Goal: Task Accomplishment & Management: Manage account settings

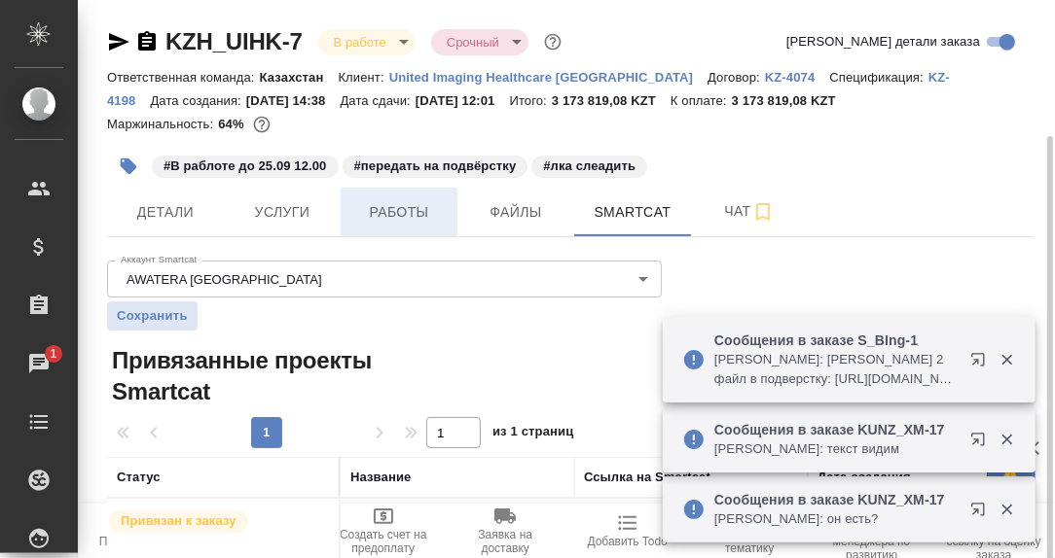
scroll to position [72, 0]
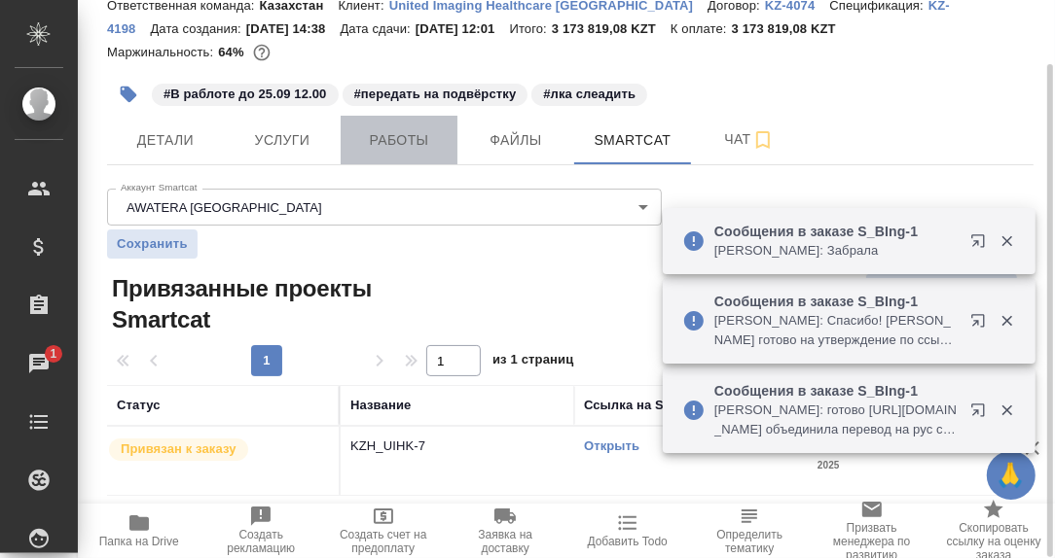
click at [402, 140] on span "Работы" at bounding box center [398, 140] width 93 height 24
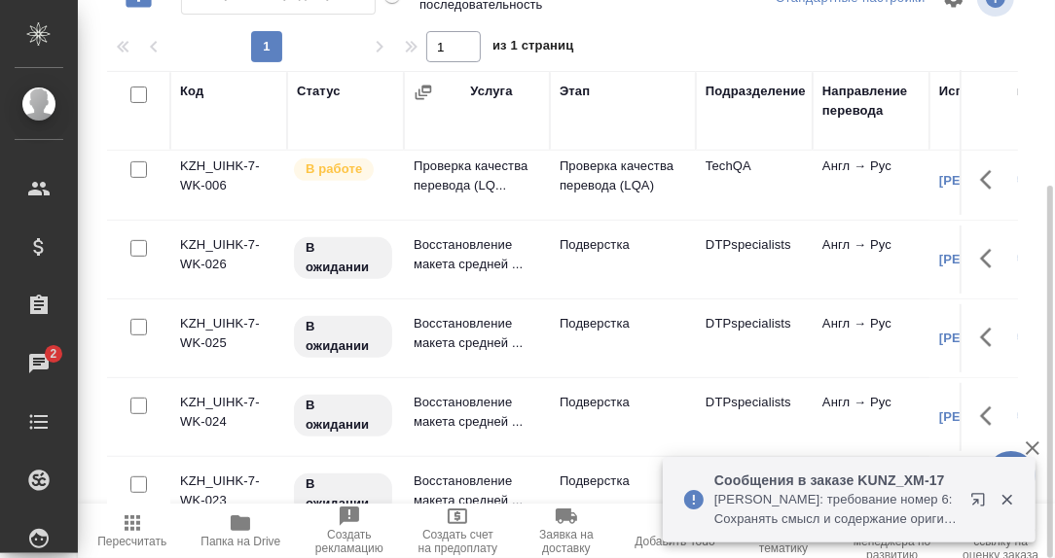
scroll to position [485, 0]
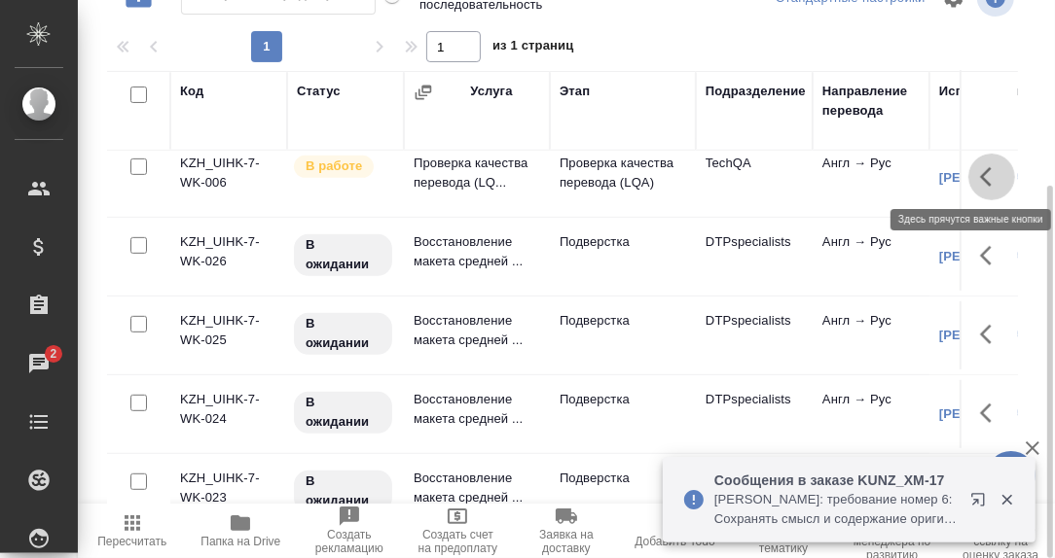
click at [980, 171] on icon "button" at bounding box center [991, 176] width 23 height 23
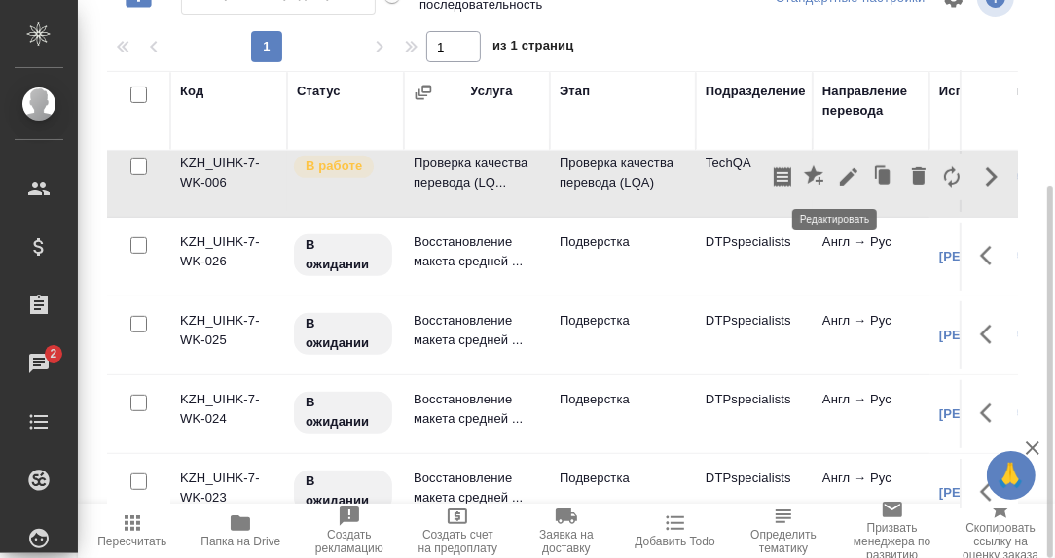
click at [840, 172] on icon "button" at bounding box center [849, 177] width 18 height 18
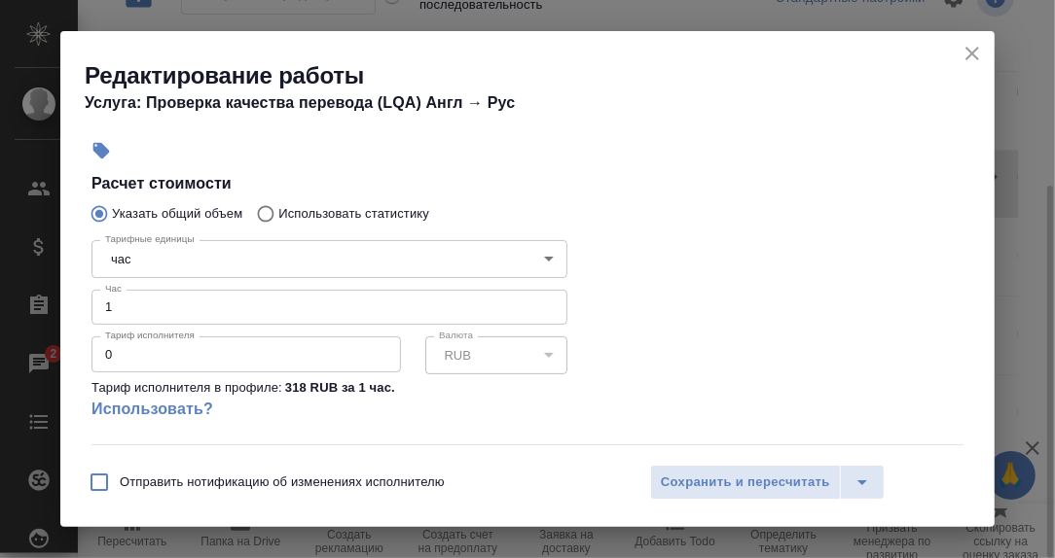
scroll to position [389, 0]
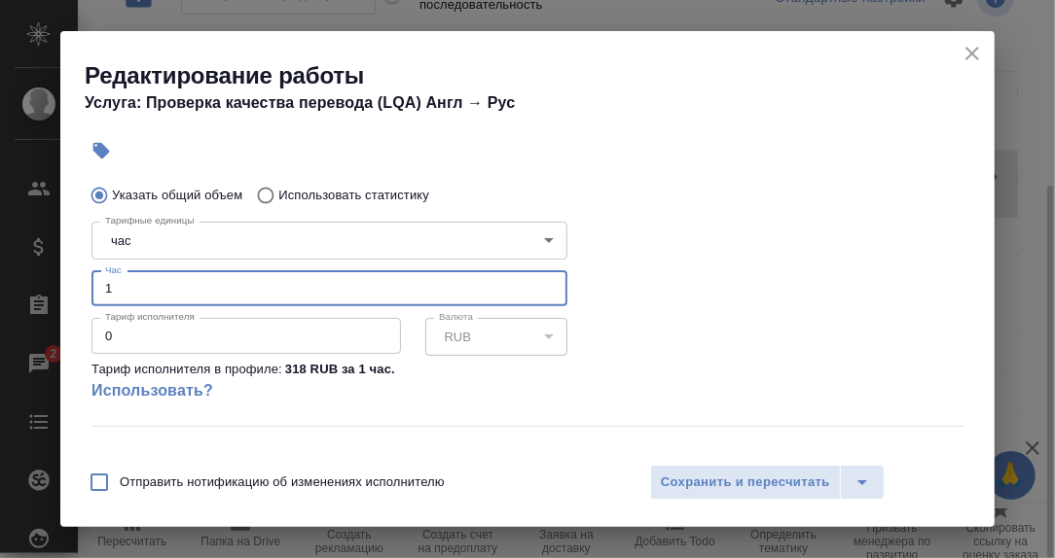
drag, startPoint x: 119, startPoint y: 293, endPoint x: 99, endPoint y: 294, distance: 19.5
click at [99, 294] on input "1" at bounding box center [329, 288] width 476 height 35
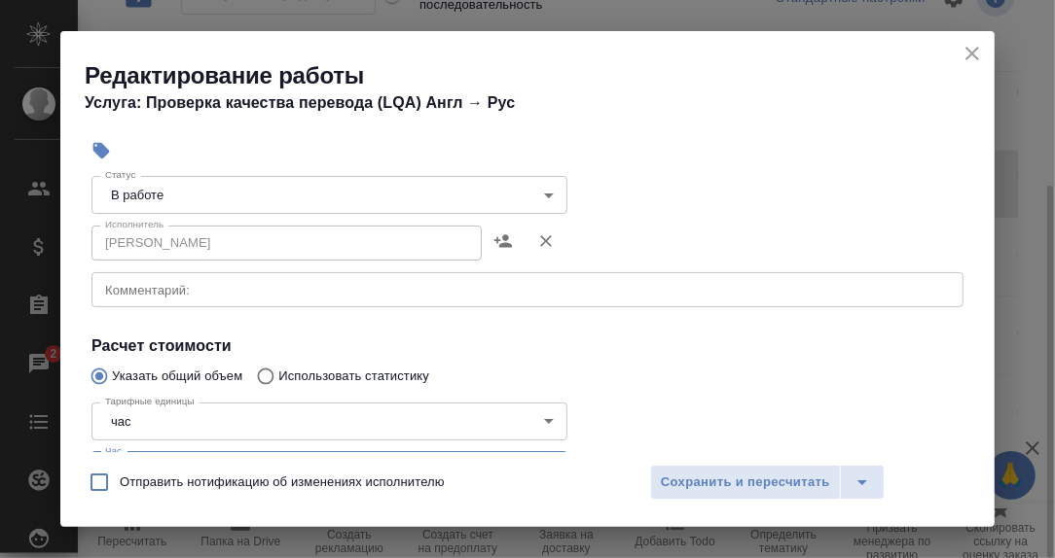
scroll to position [195, 0]
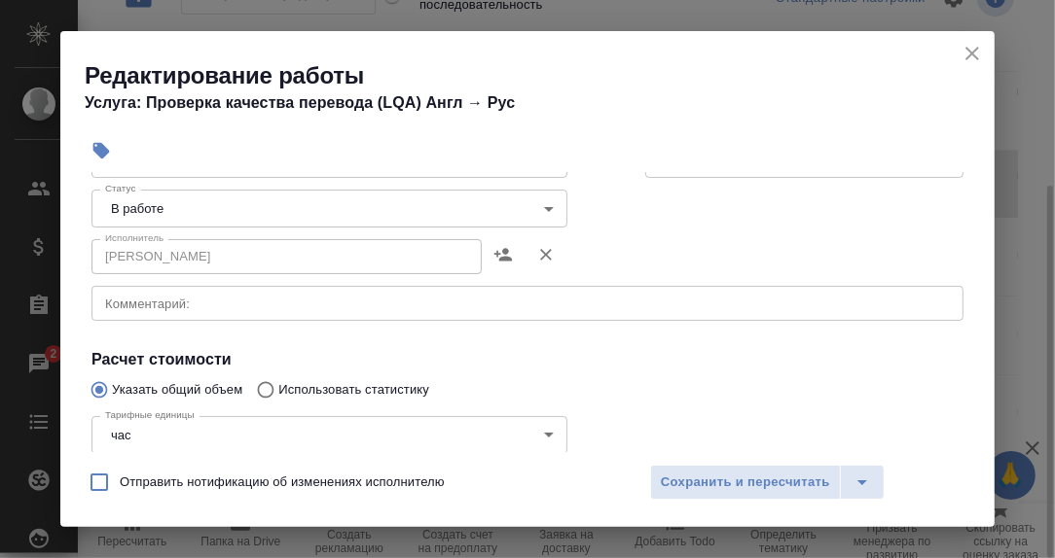
type input "3"
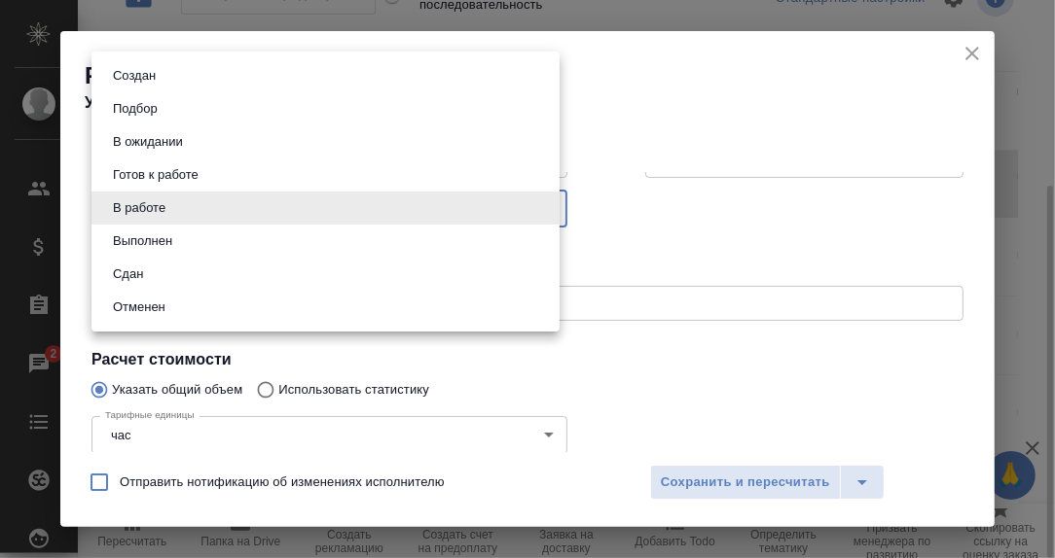
drag, startPoint x: 543, startPoint y: 203, endPoint x: 470, endPoint y: 233, distance: 78.9
click at [543, 204] on body "🙏 .cls-1 fill:#fff; AWATERA [PERSON_NAME] d.rumyantseva Клиенты Спецификации За…" at bounding box center [527, 279] width 1055 height 558
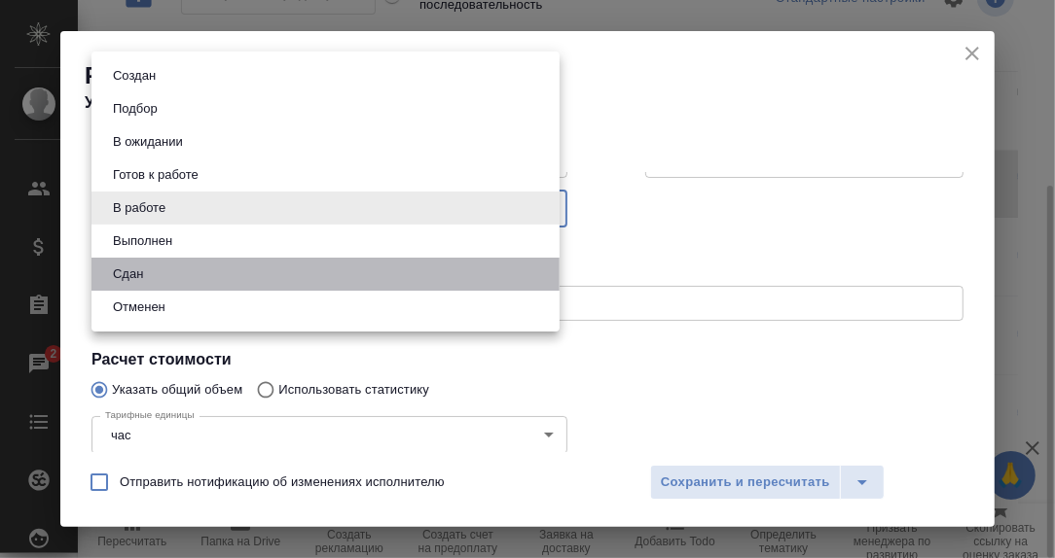
drag, startPoint x: 195, startPoint y: 277, endPoint x: 403, endPoint y: 321, distance: 212.7
click at [195, 276] on li "Сдан" at bounding box center [325, 274] width 468 height 33
type input "closed"
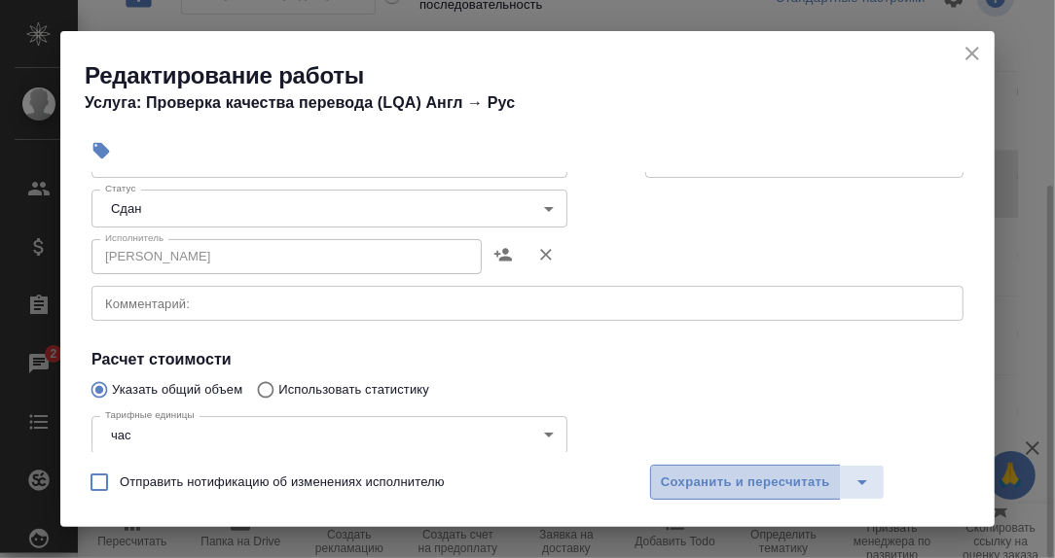
click at [763, 474] on span "Сохранить и пересчитать" at bounding box center [745, 483] width 169 height 22
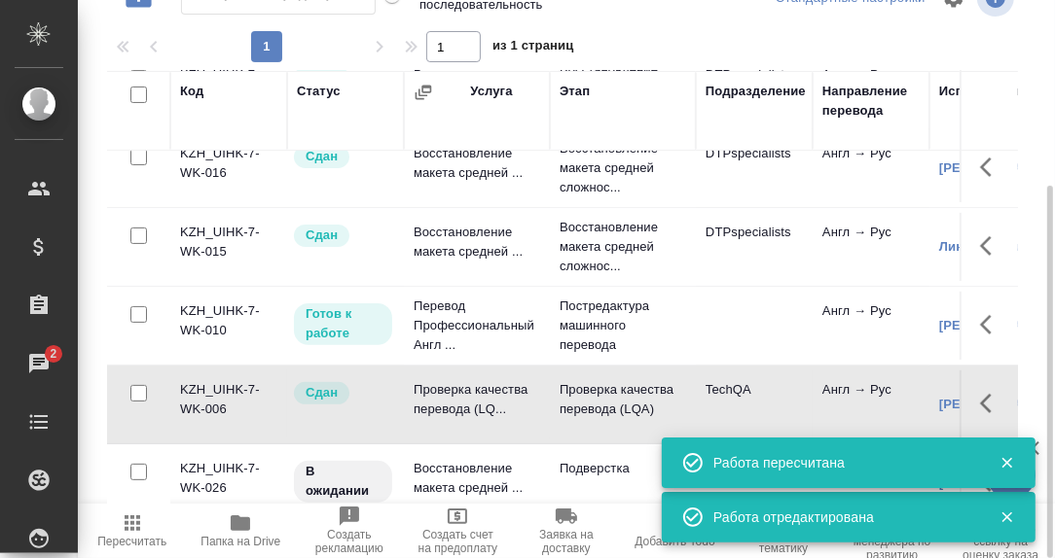
scroll to position [96, 0]
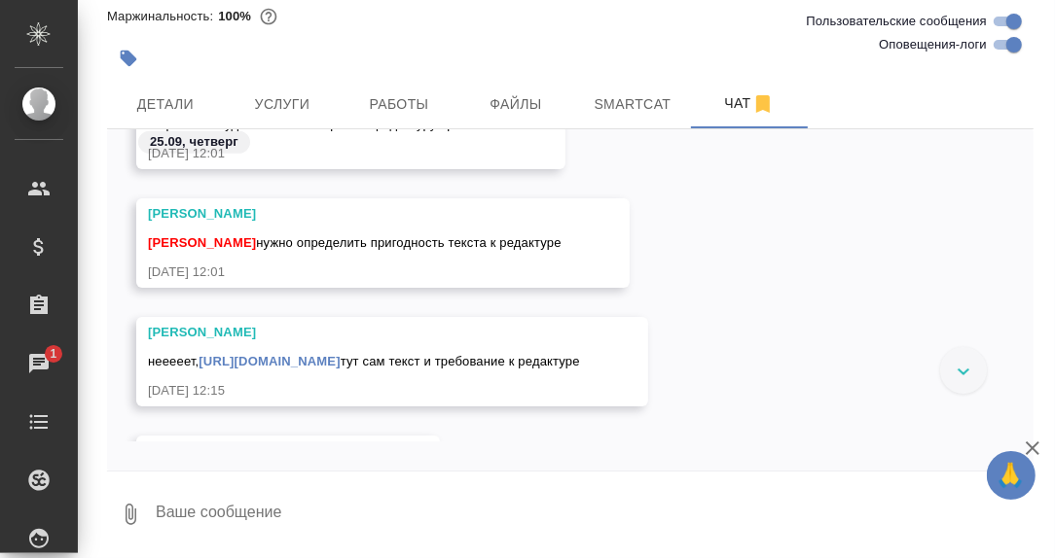
scroll to position [21756, 0]
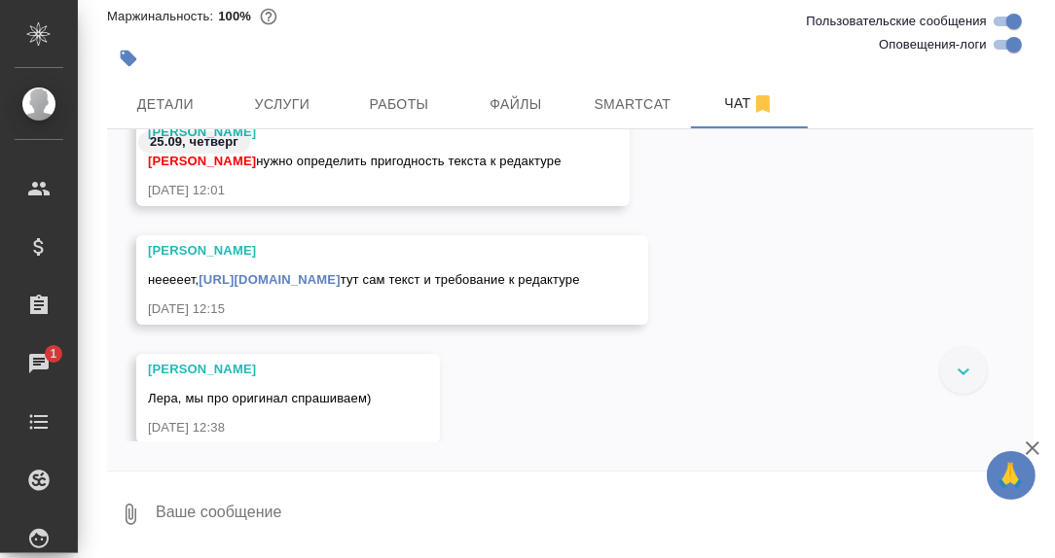
click at [243, 287] on link "[URL][DOMAIN_NAME]" at bounding box center [268, 279] width 141 height 15
click at [295, 287] on link "[URL][DOMAIN_NAME]" at bounding box center [268, 279] width 141 height 15
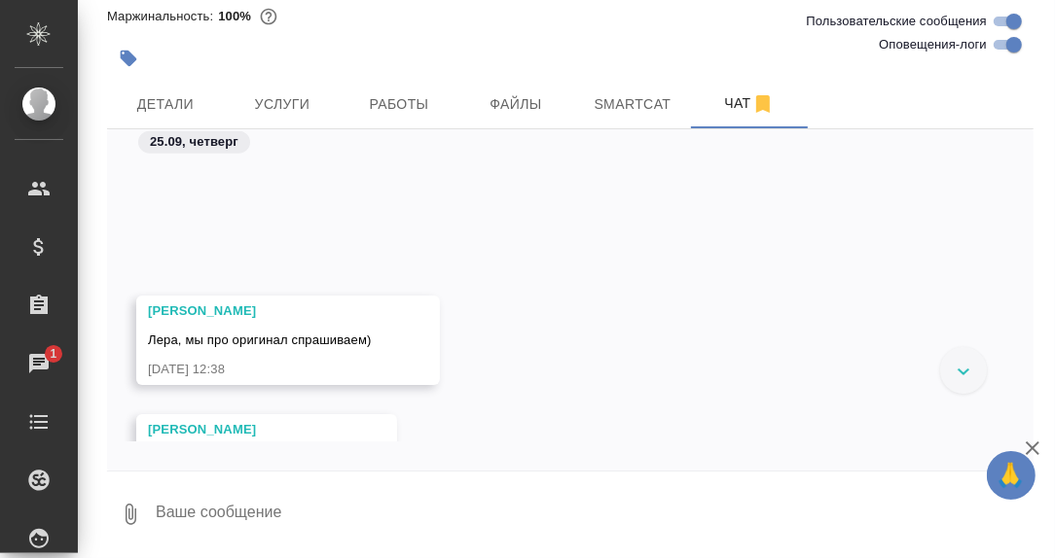
scroll to position [22339, 0]
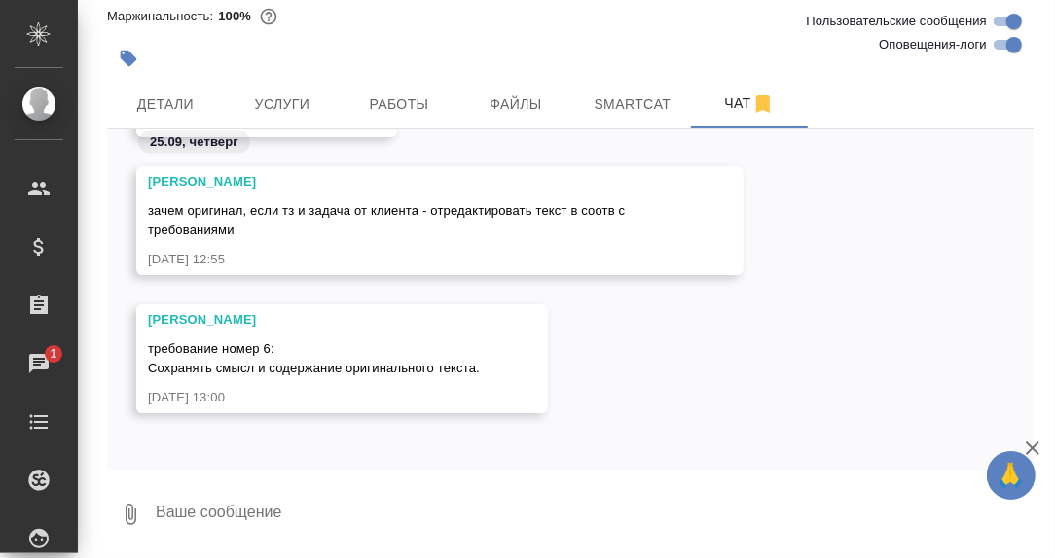
click at [298, 512] on textarea at bounding box center [593, 515] width 879 height 66
type textarea "У меня почему-то ссылка не срабатывает."
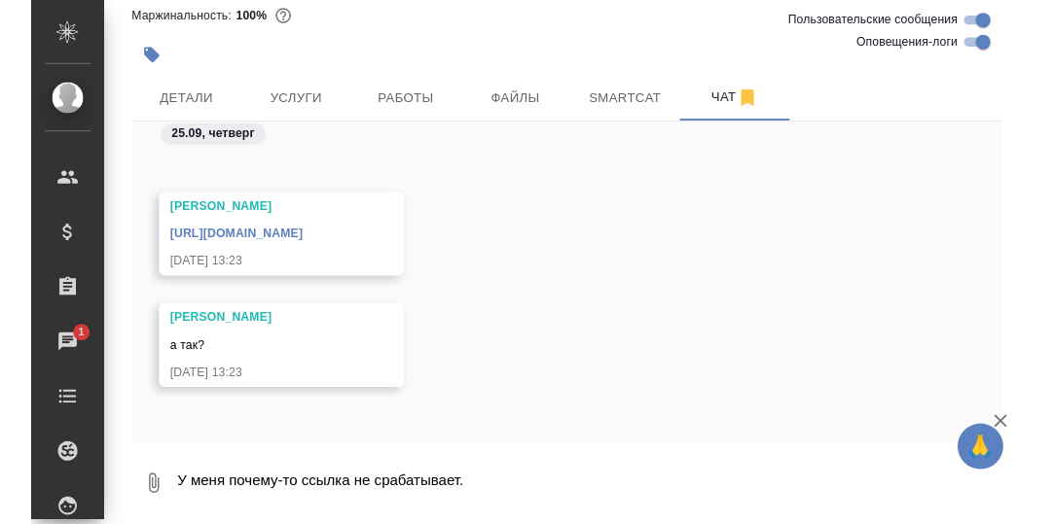
scroll to position [22558, 0]
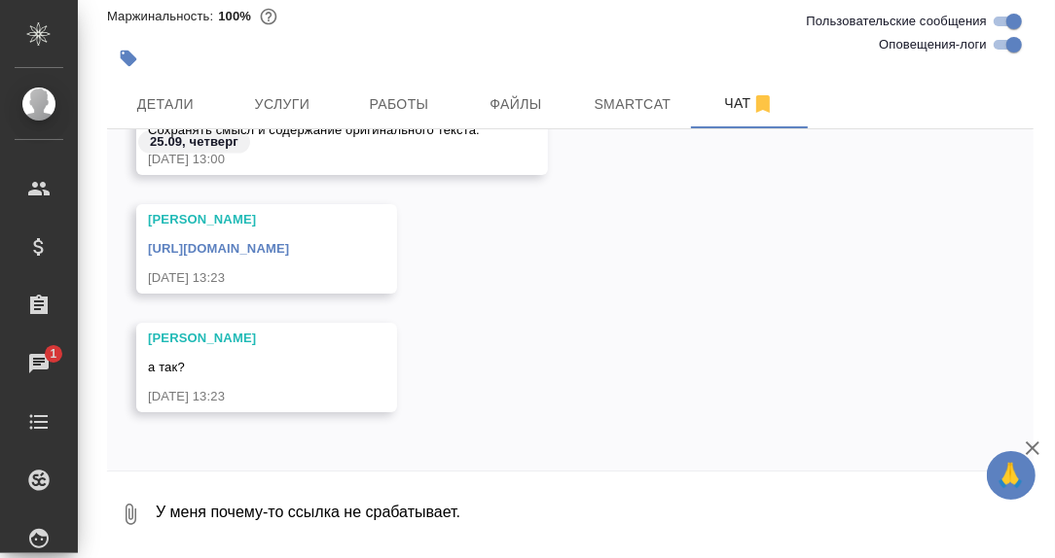
click at [271, 246] on link "[URL][DOMAIN_NAME]" at bounding box center [218, 248] width 141 height 15
click at [320, 499] on textarea "У меня почему-то ссылка не срабатывает." at bounding box center [593, 515] width 879 height 66
drag, startPoint x: 331, startPoint y: 499, endPoint x: 342, endPoint y: 476, distance: 26.1
click at [327, 483] on textarea "Спасибо, нормально." at bounding box center [577, 515] width 847 height 66
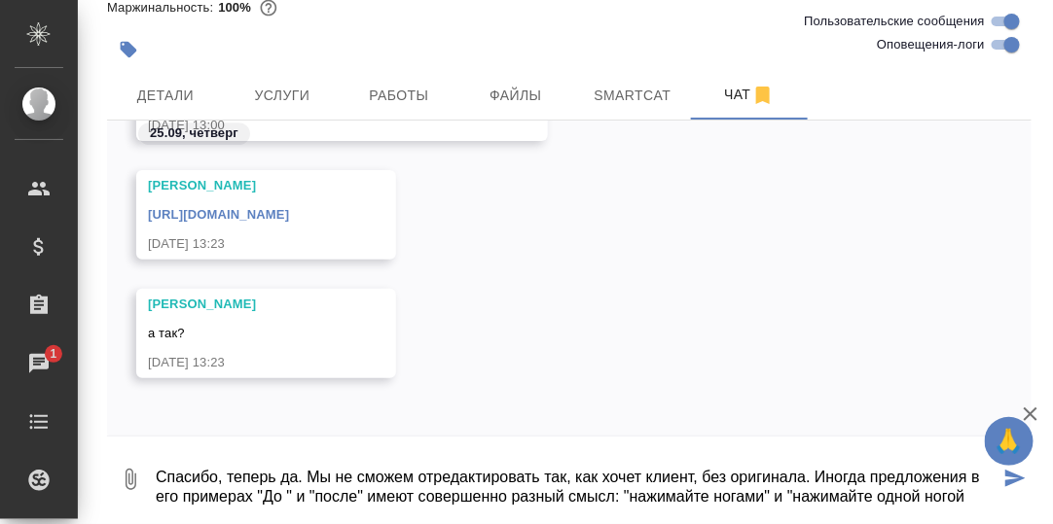
scroll to position [13, 0]
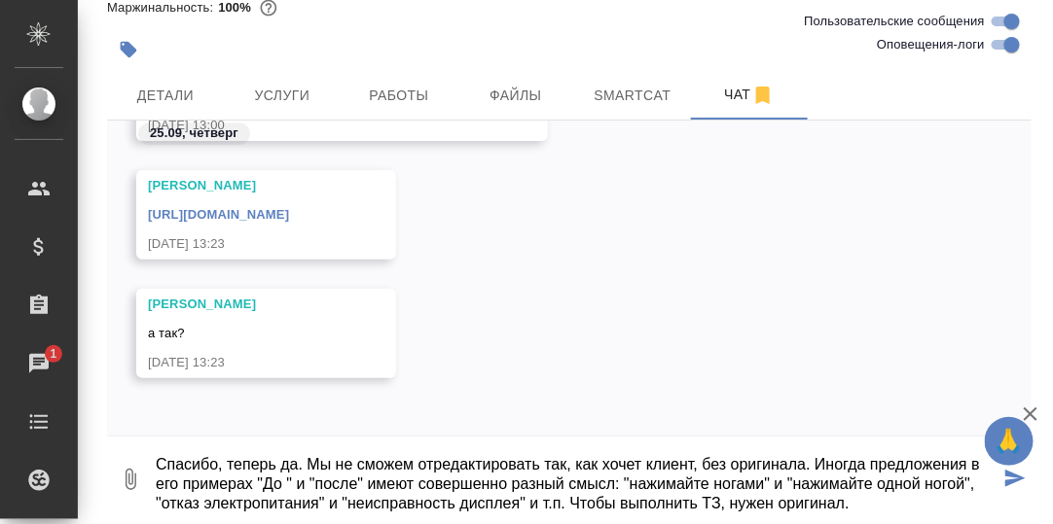
type textarea "Спасибо, теперь да. Мы не сможем отредактировать так, как хочет клиент, без ори…"
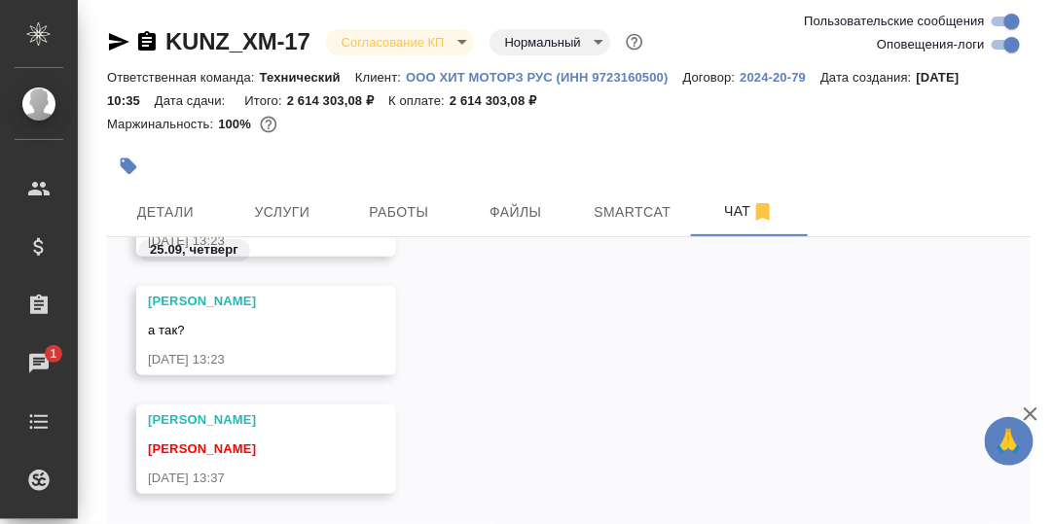
scroll to position [22683, 0]
